Goal: Task Accomplishment & Management: Manage account settings

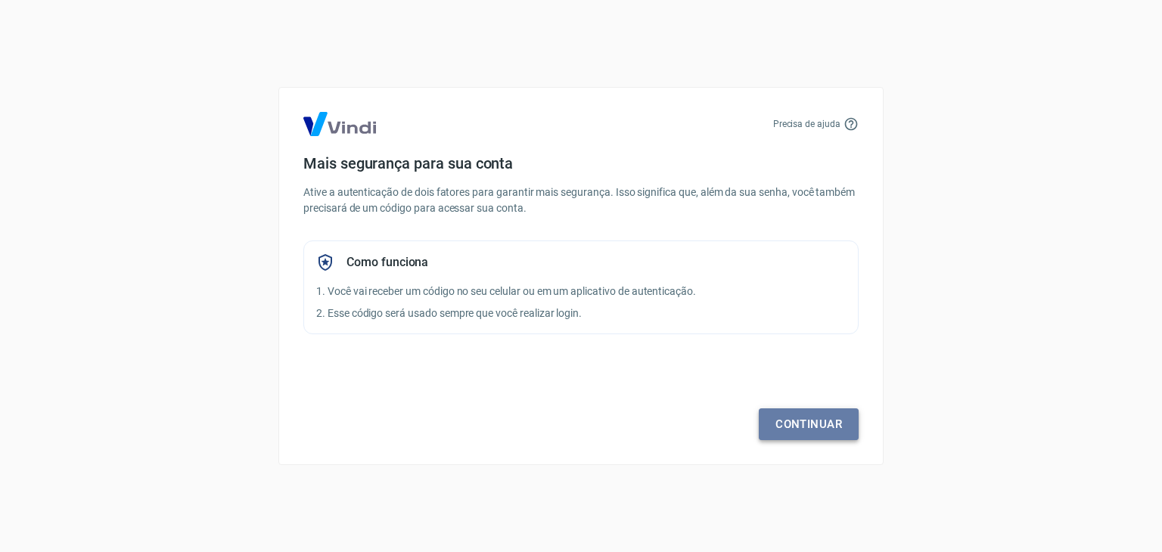
click at [813, 432] on link "Continuar" at bounding box center [809, 425] width 100 height 32
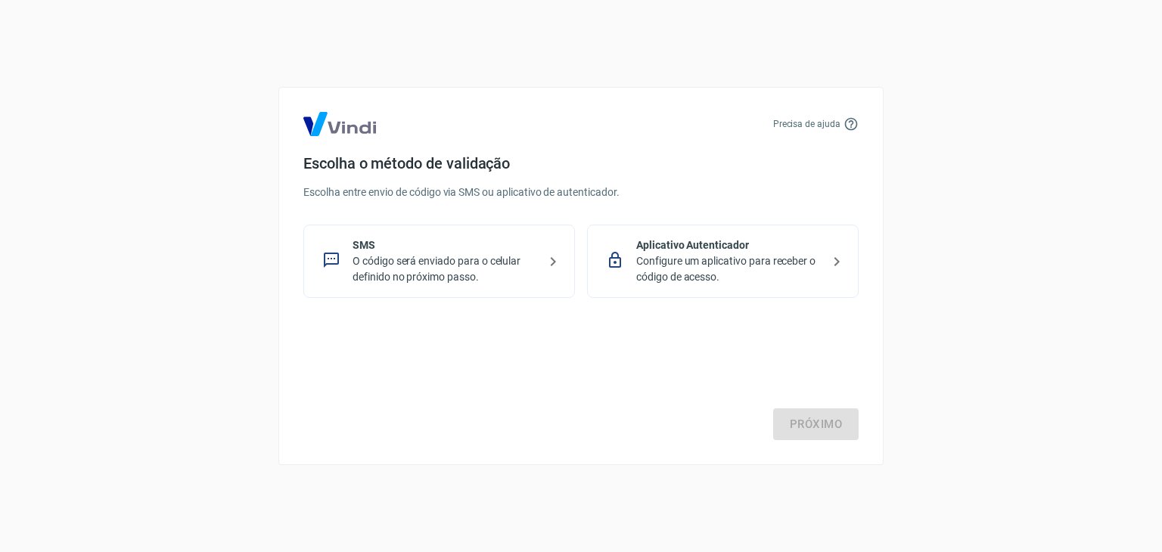
click at [518, 279] on p "O código será enviado para o celular definido no próximo passo." at bounding box center [445, 269] width 185 height 32
click at [815, 421] on link "Próximo" at bounding box center [815, 425] width 85 height 32
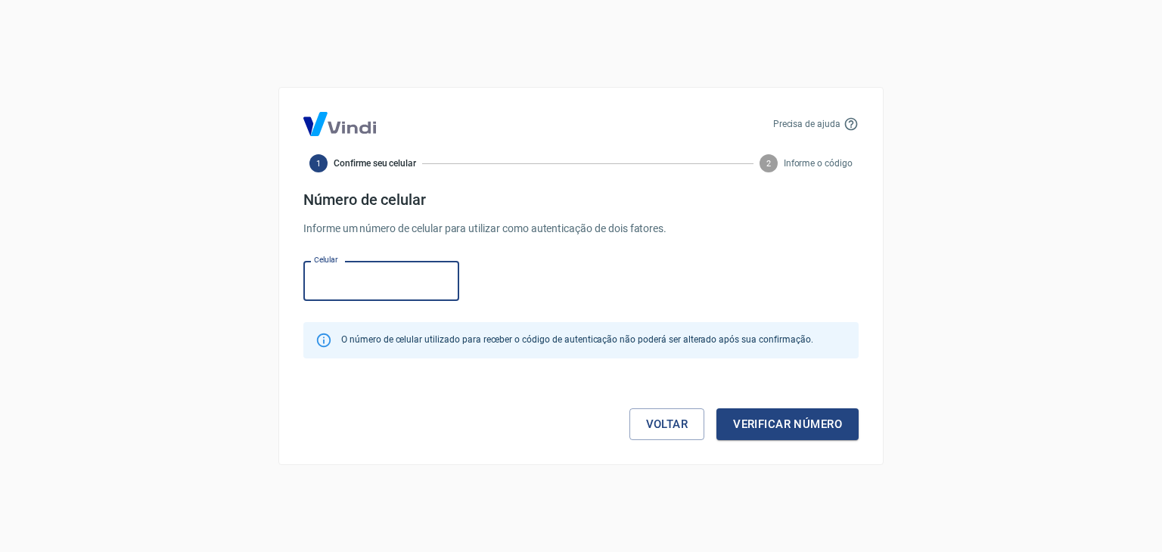
click at [368, 274] on input "Celular" at bounding box center [381, 281] width 156 height 40
type input "[PHONE_NUMBER]"
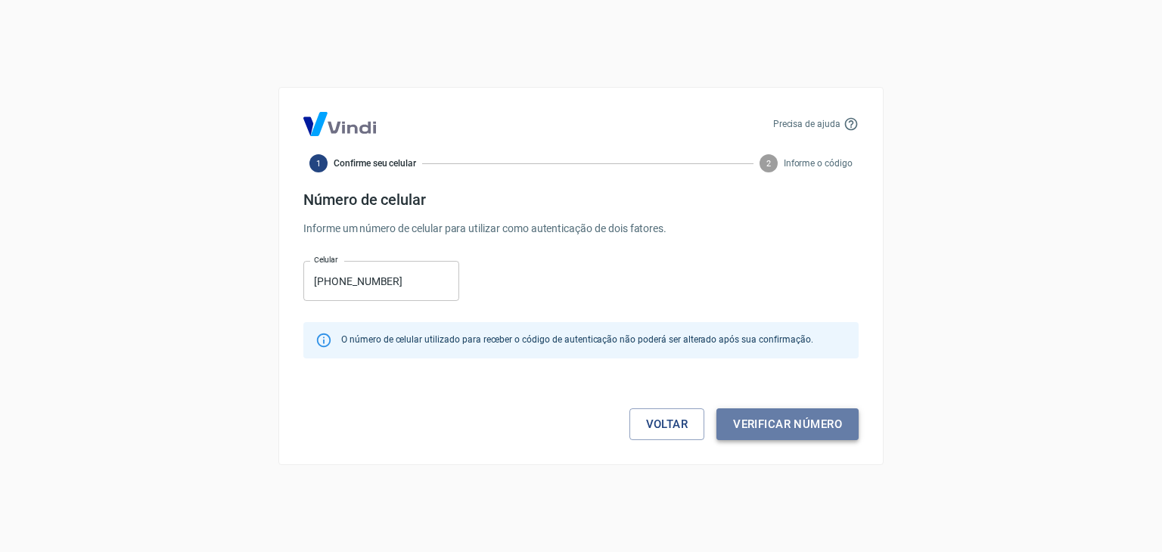
click at [758, 430] on button "Verificar número" at bounding box center [788, 425] width 142 height 32
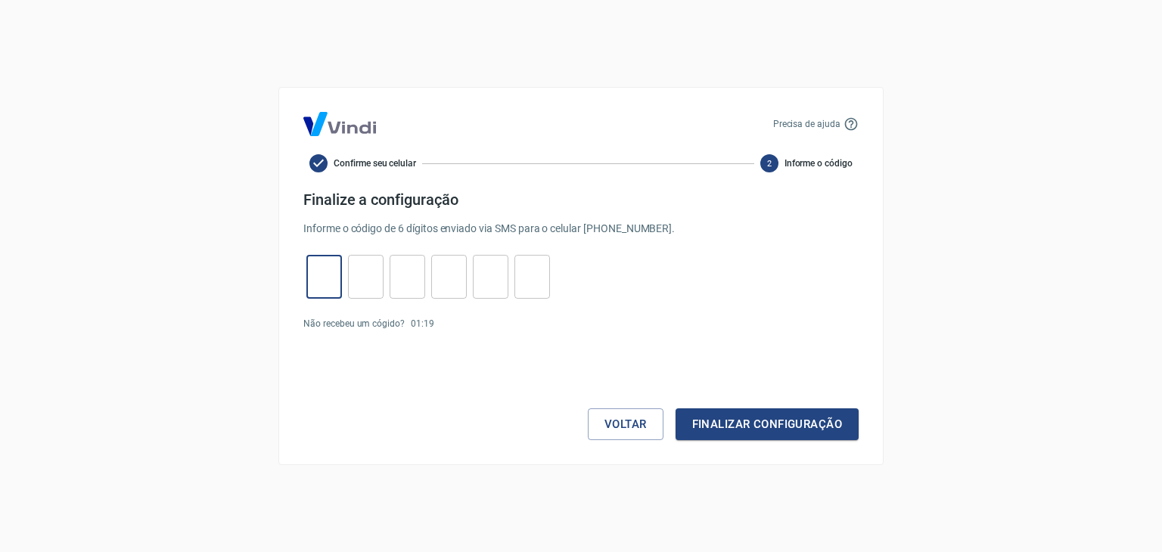
click at [317, 282] on input "tel" at bounding box center [324, 277] width 36 height 33
type input "5"
type input "7"
type input "9"
type input "8"
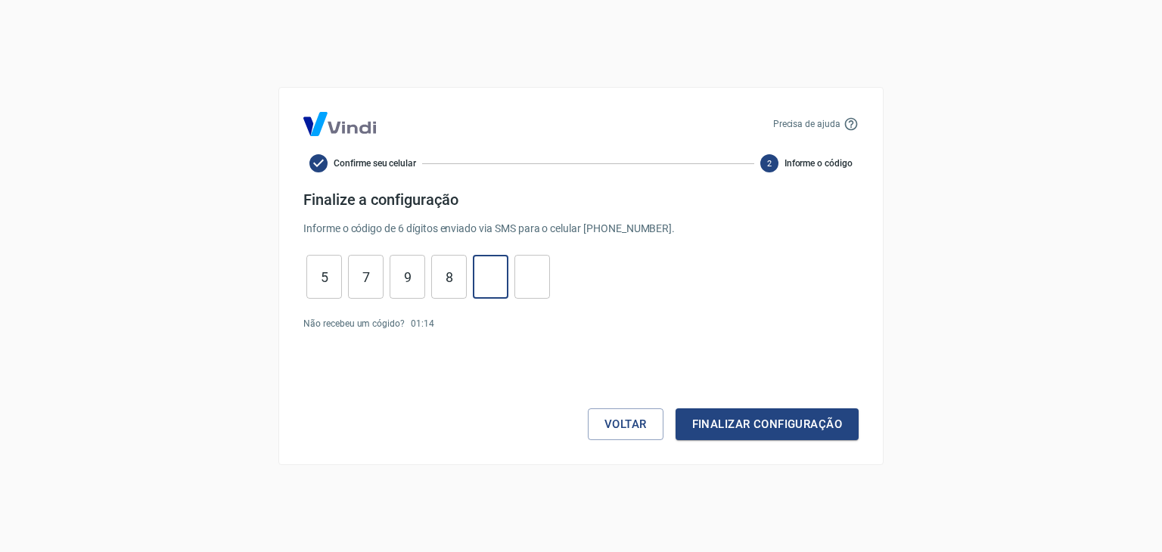
type input "1"
type input "2"
click at [717, 420] on button "Finalizar configuração" at bounding box center [767, 425] width 183 height 32
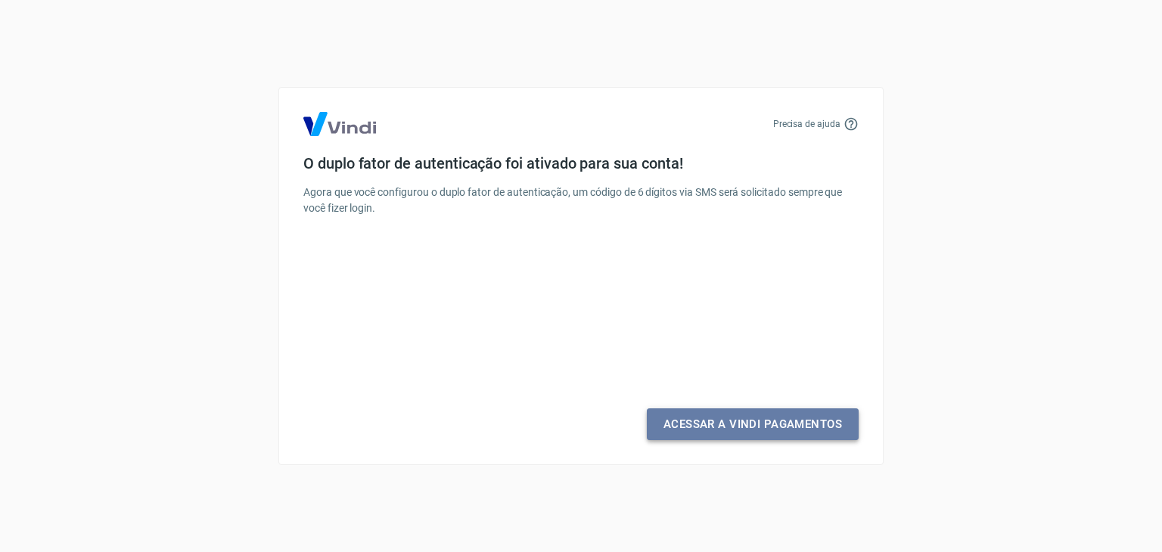
click at [698, 424] on link "Acessar a Vindi Pagamentos" at bounding box center [753, 425] width 212 height 32
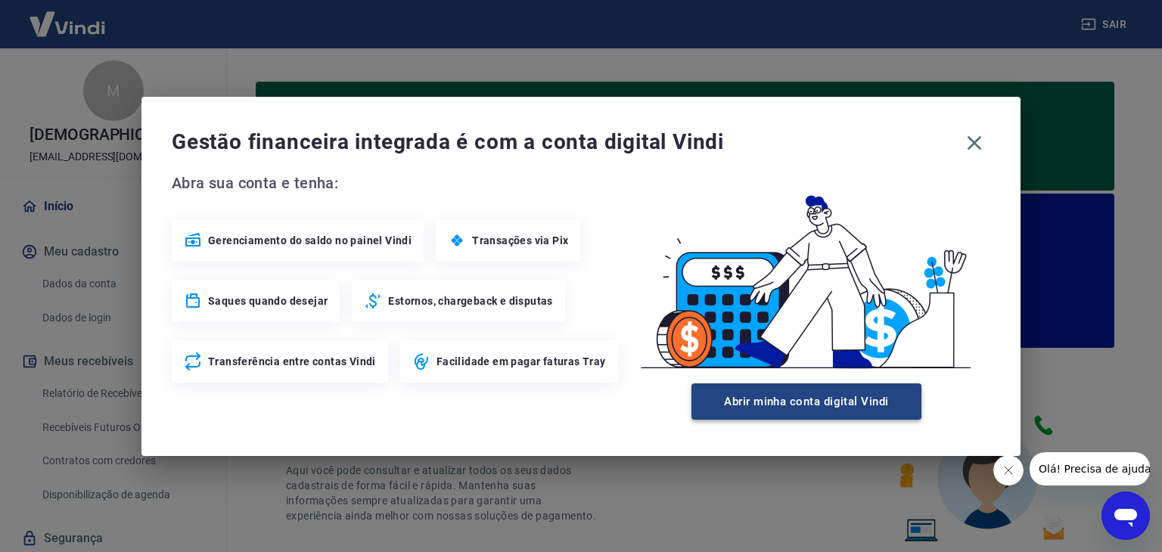
click at [853, 408] on button "Abrir minha conta digital Vindi" at bounding box center [807, 402] width 230 height 36
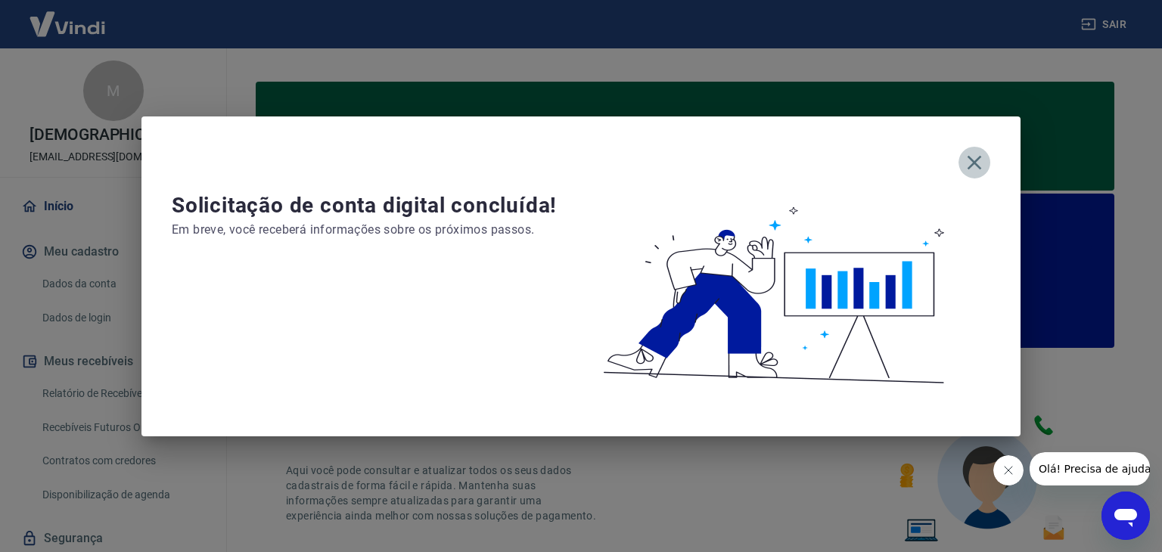
click at [974, 162] on icon "button" at bounding box center [975, 162] width 14 height 14
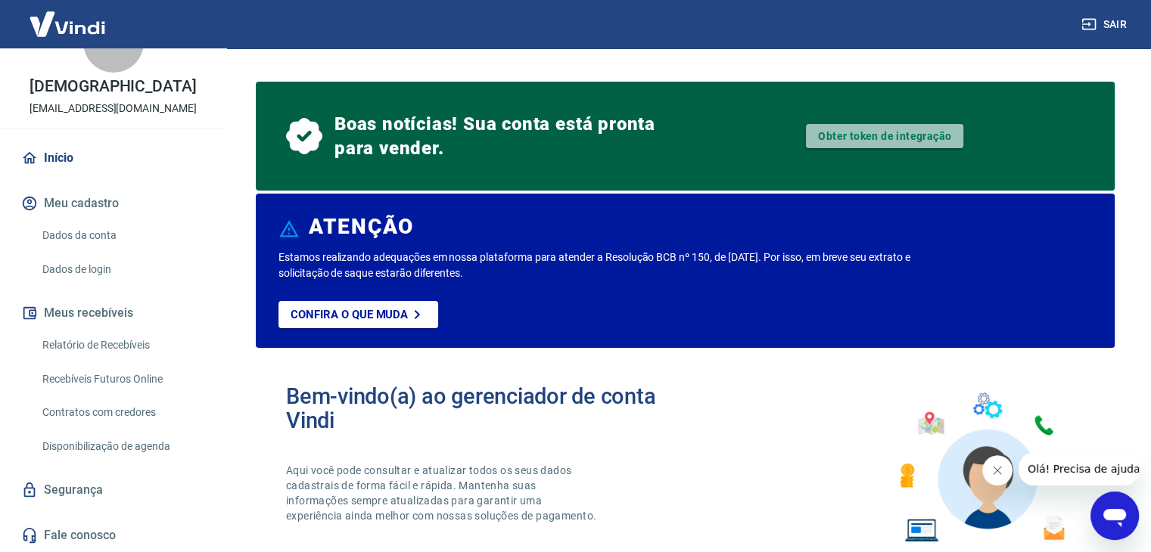
click at [899, 140] on link "Obter token de integração" at bounding box center [884, 136] width 157 height 24
